Goal: Check status: Check status

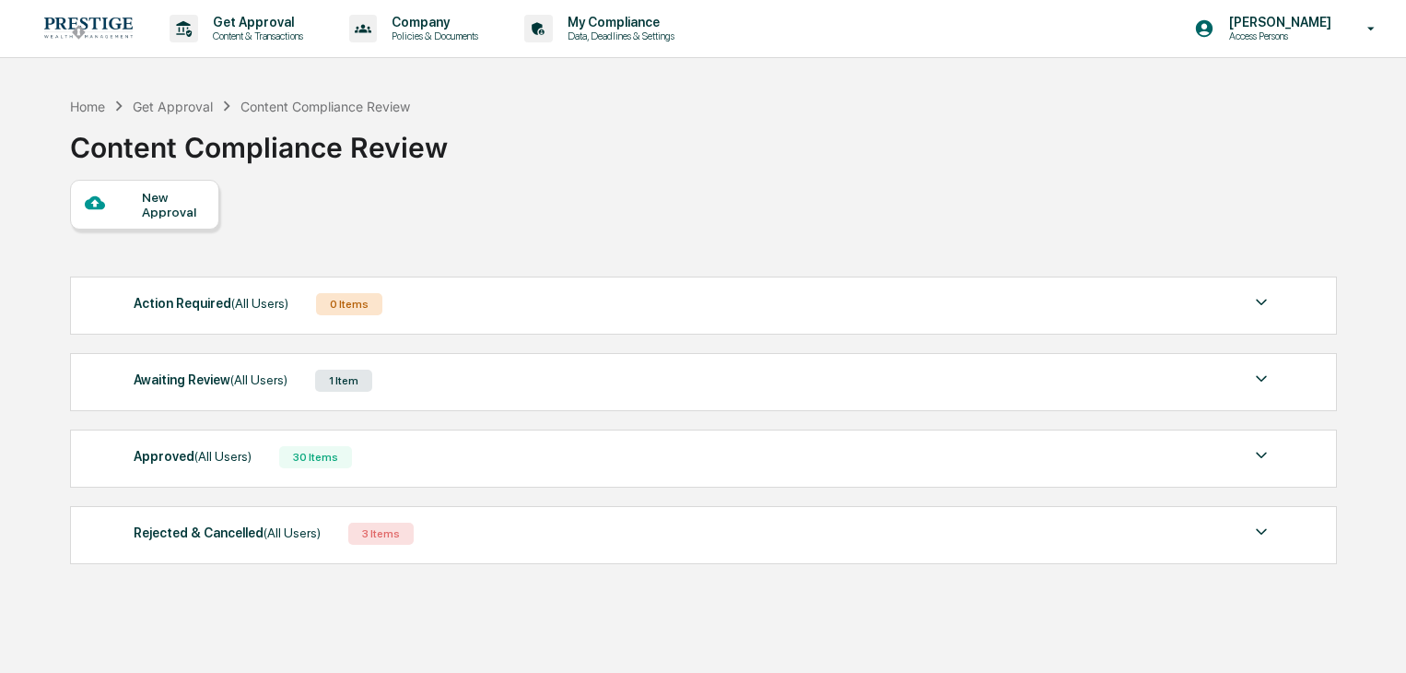
click at [302, 368] on div "Awaiting Review (All Users) 1 Item" at bounding box center [703, 381] width 1139 height 26
click at [357, 392] on div "1 Item" at bounding box center [343, 381] width 57 height 22
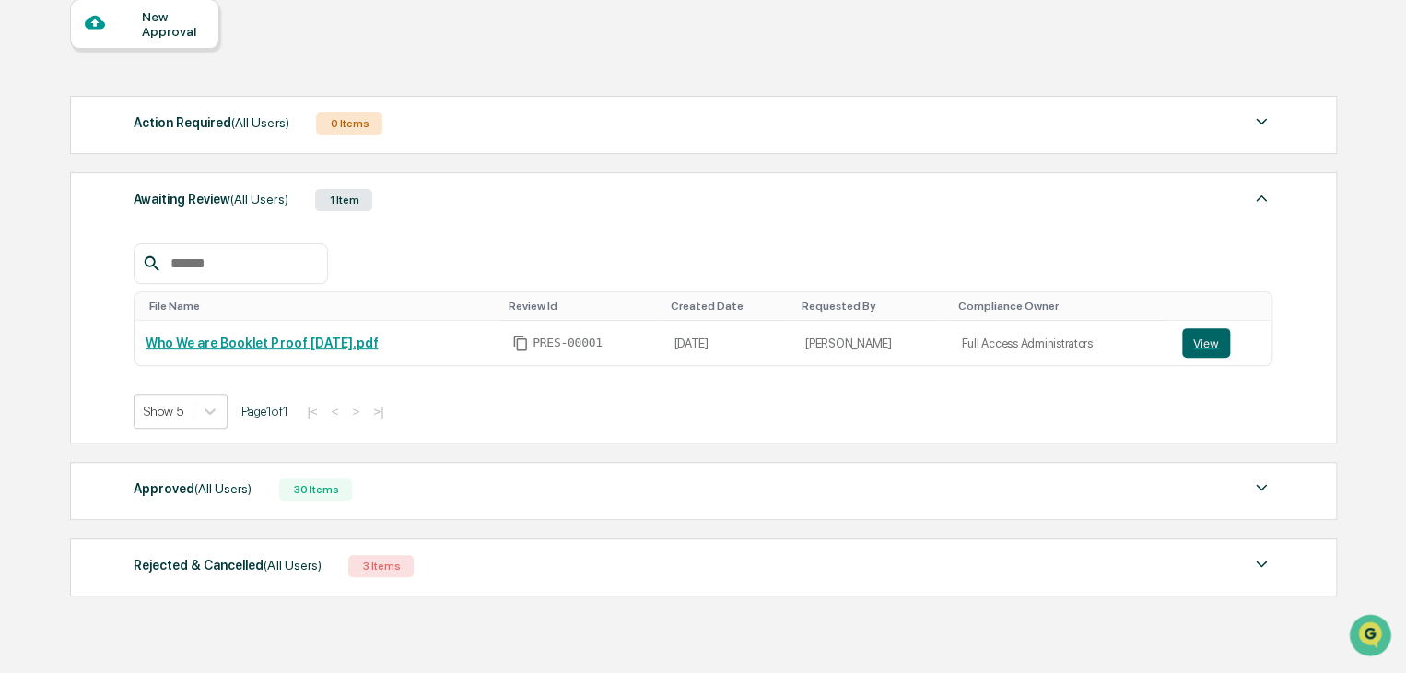
scroll to position [184, 0]
